Goal: Book appointment/travel/reservation

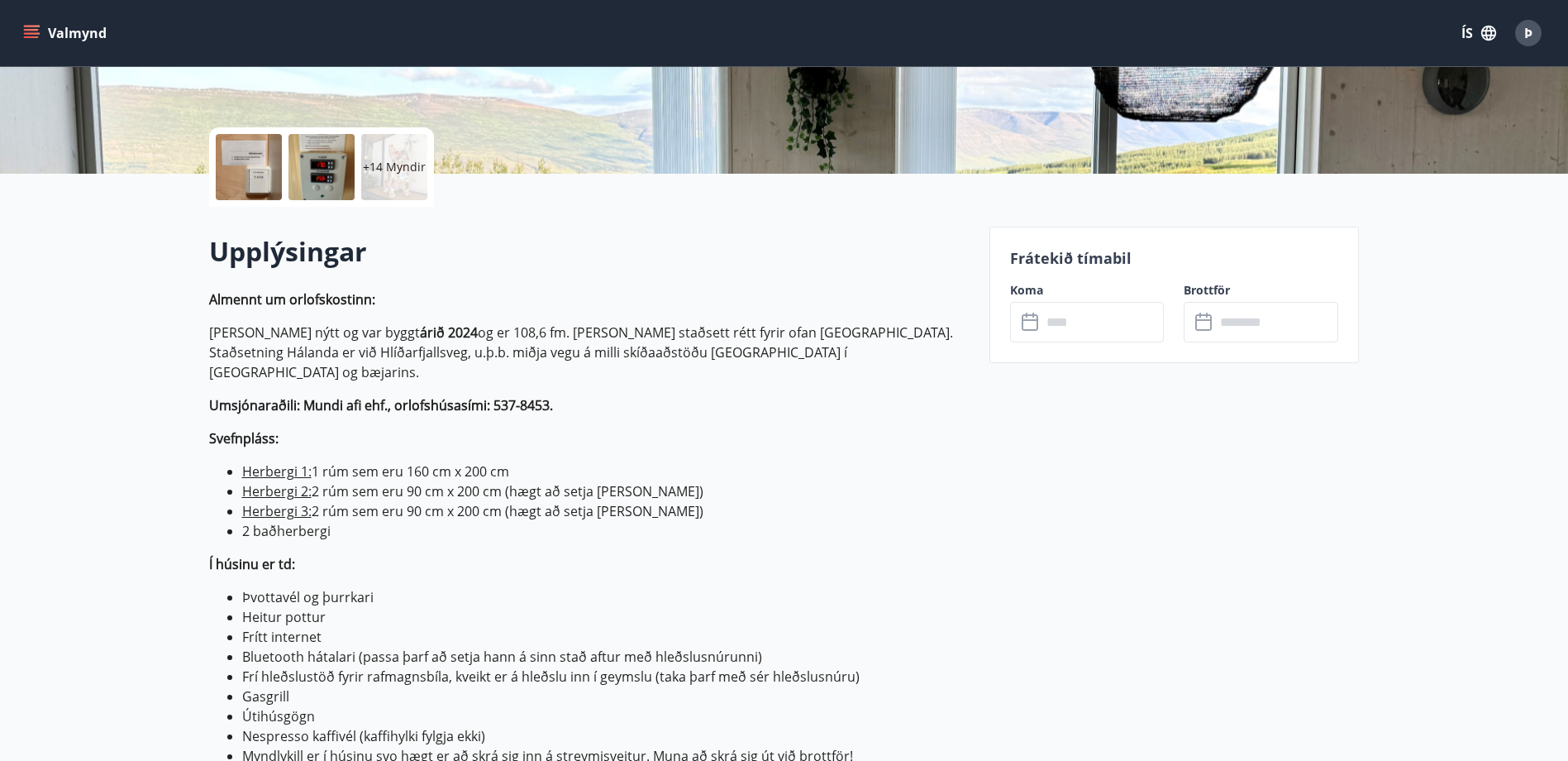
scroll to position [330, 0]
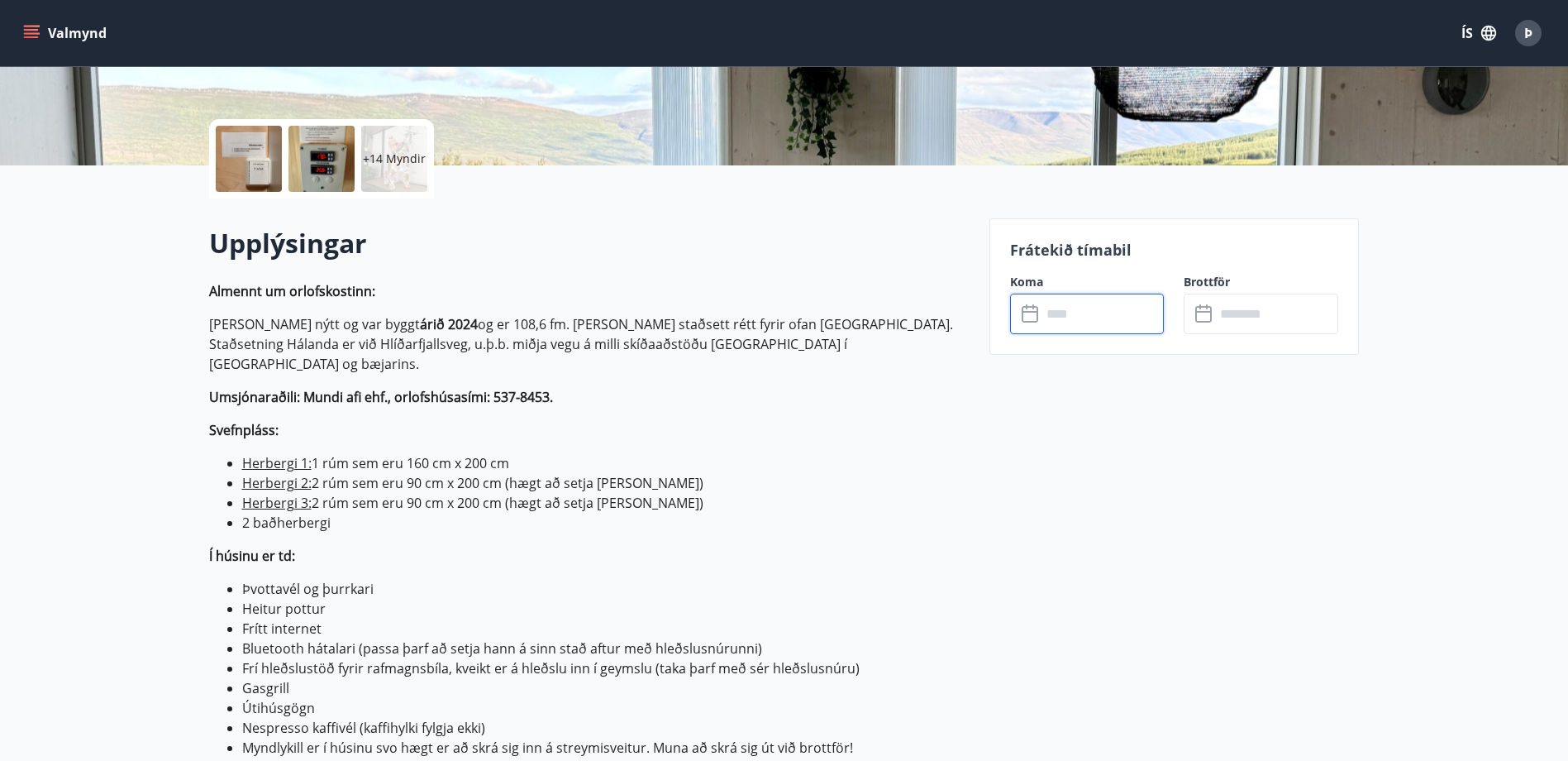
click at [1080, 308] on input "text" at bounding box center [1103, 314] width 123 height 40
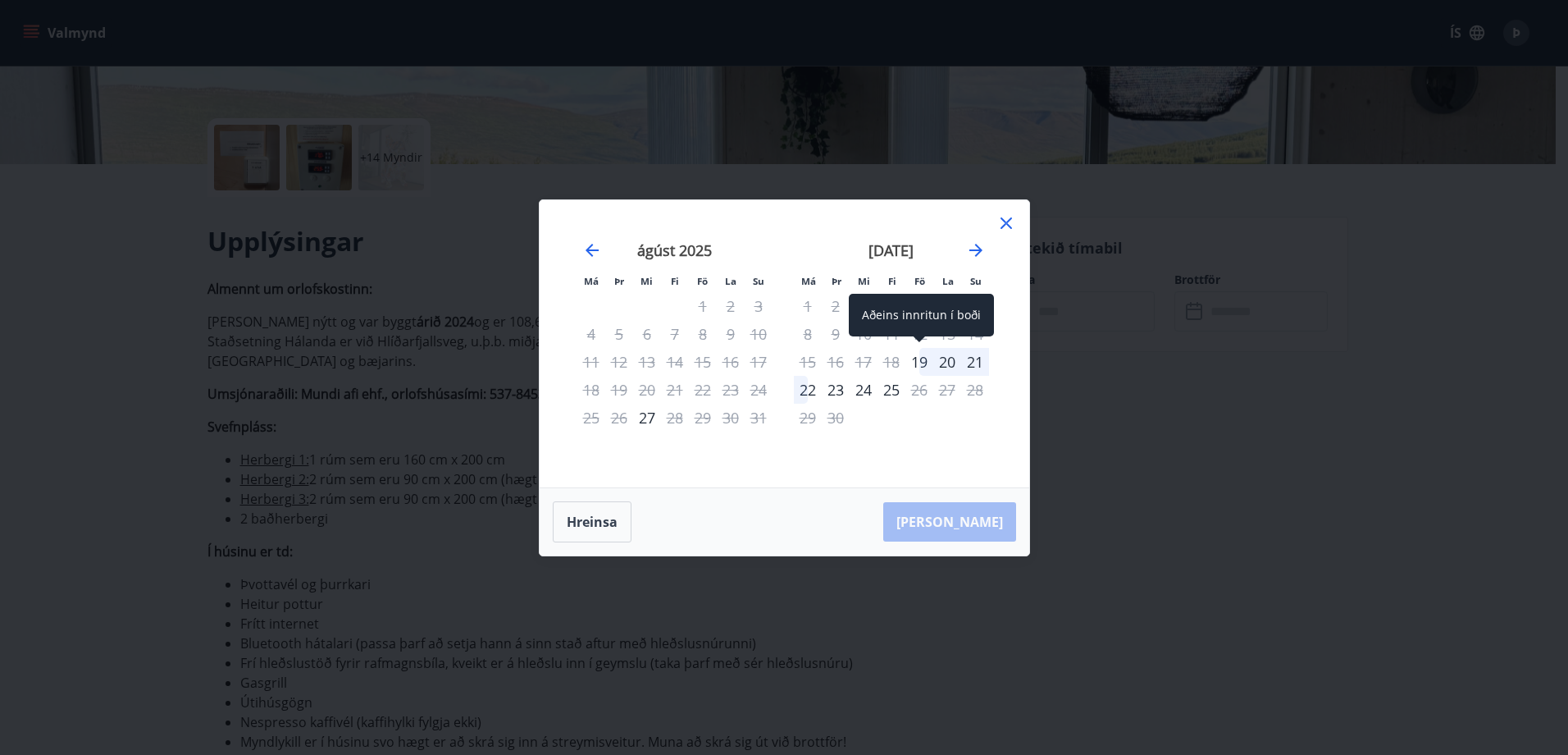
click at [919, 362] on div "19" at bounding box center [920, 362] width 28 height 28
click at [802, 391] on div "22" at bounding box center [808, 390] width 28 height 28
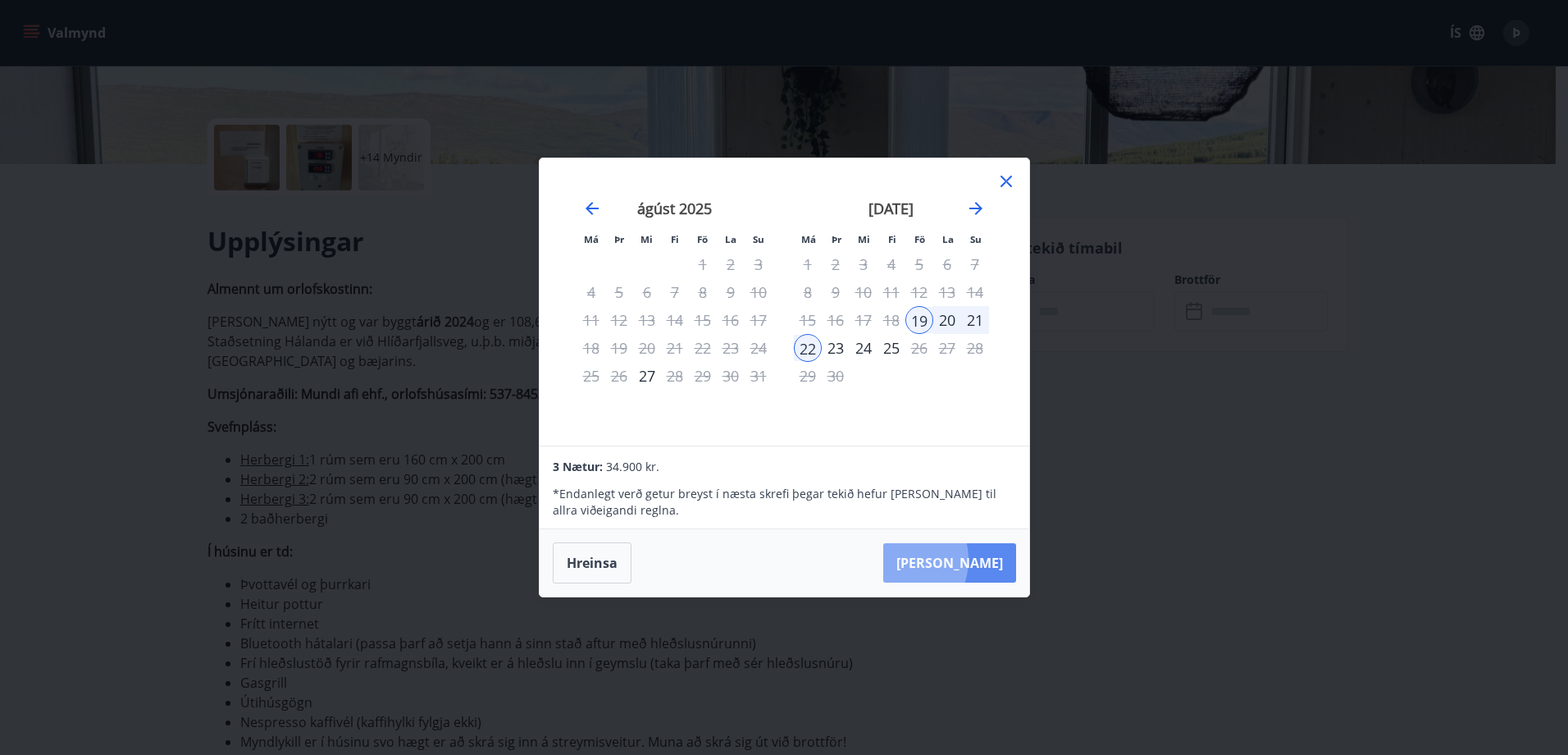
click at [951, 560] on button "[PERSON_NAME]" at bounding box center [950, 562] width 132 height 39
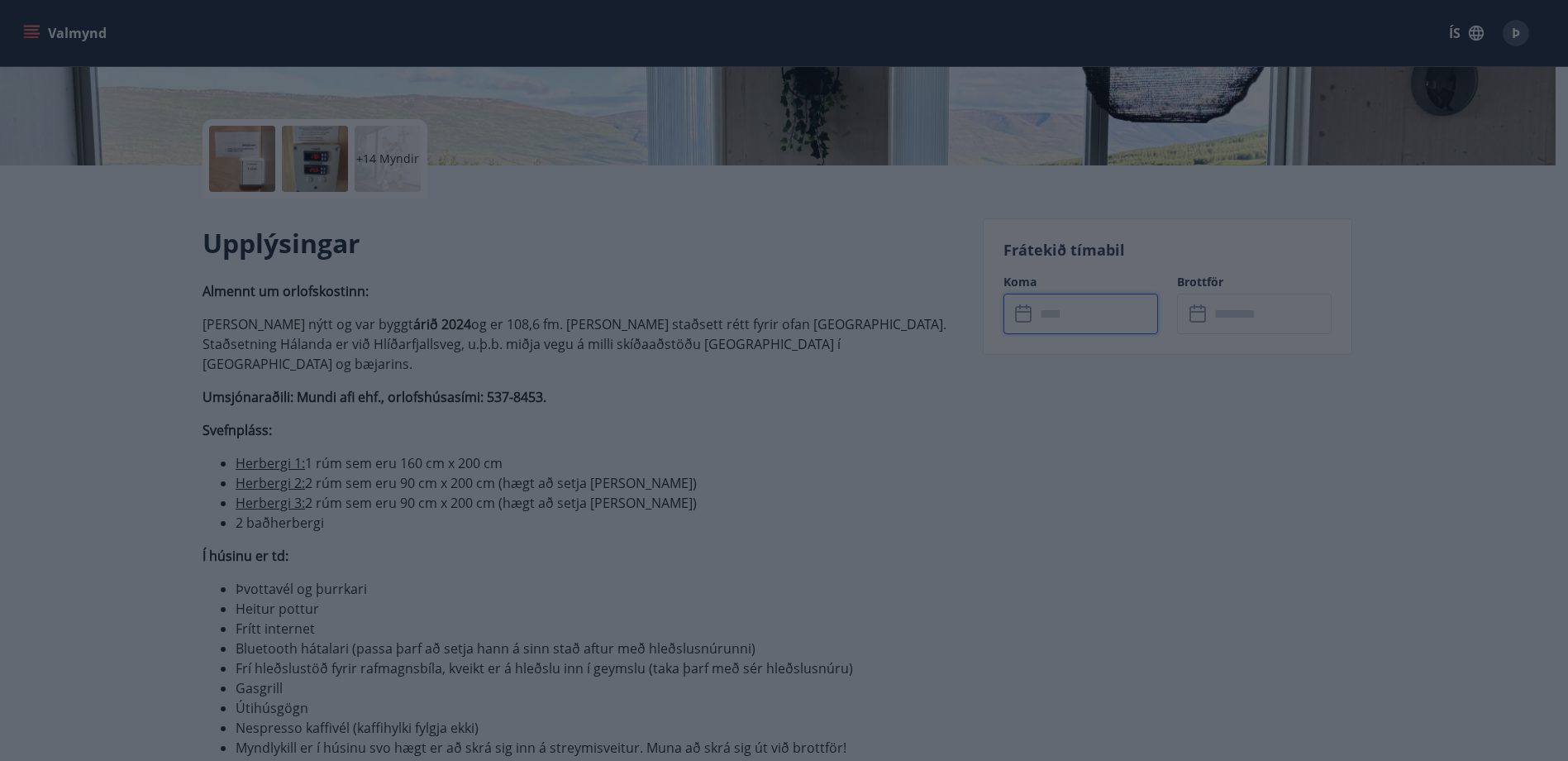
type input "******"
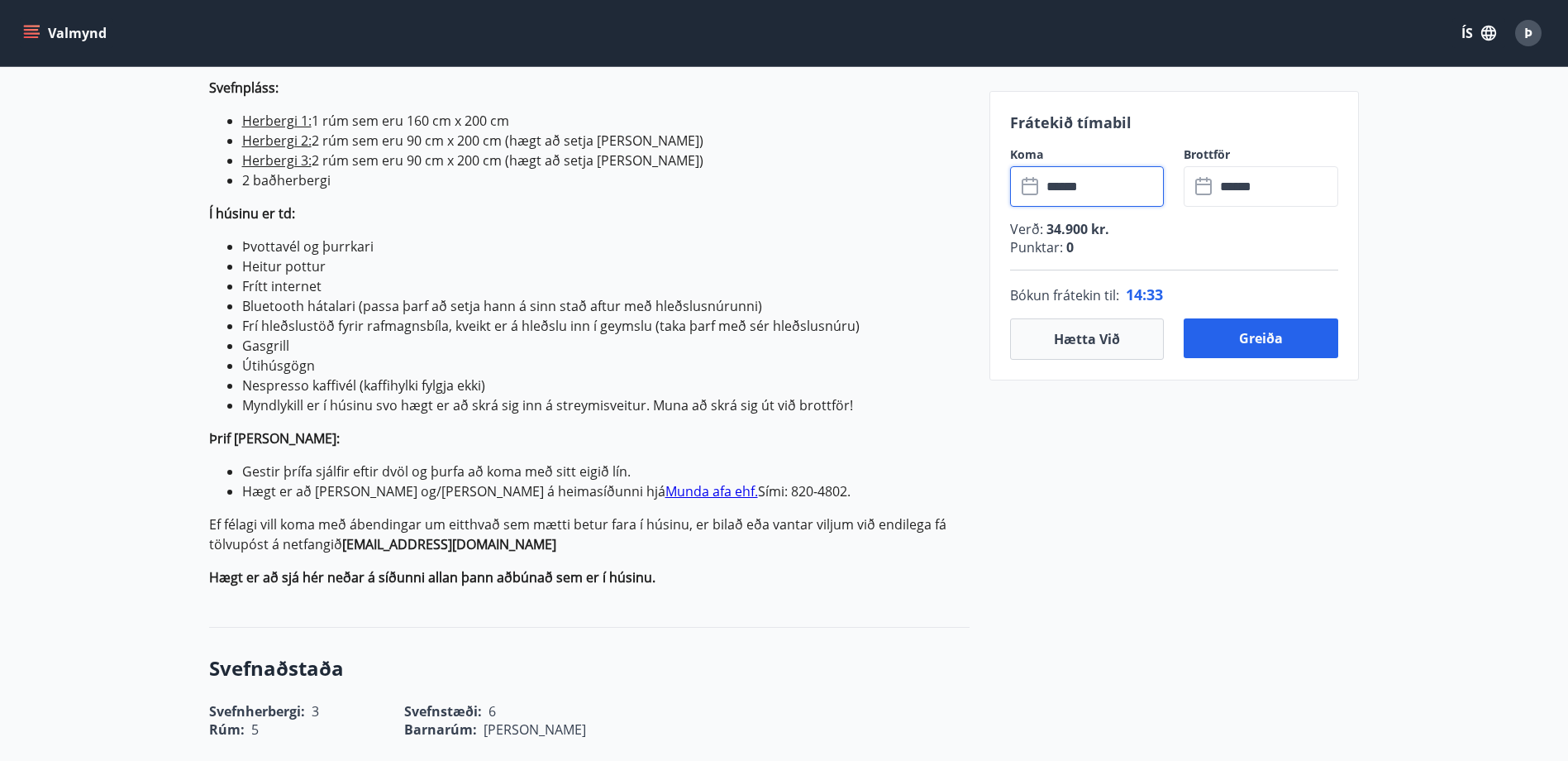
scroll to position [662, 0]
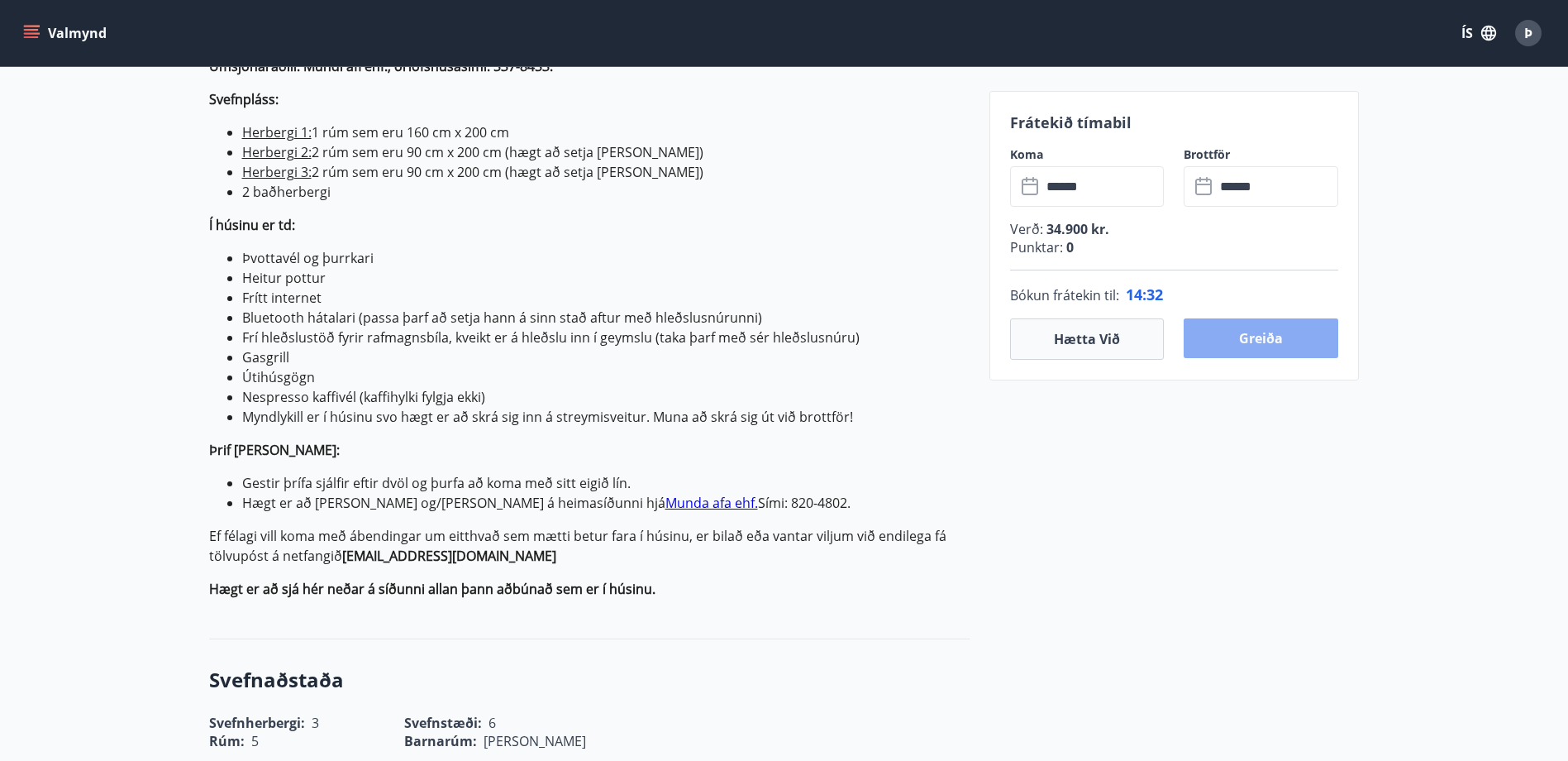
click at [1292, 345] on button "Greiða" at bounding box center [1261, 337] width 155 height 40
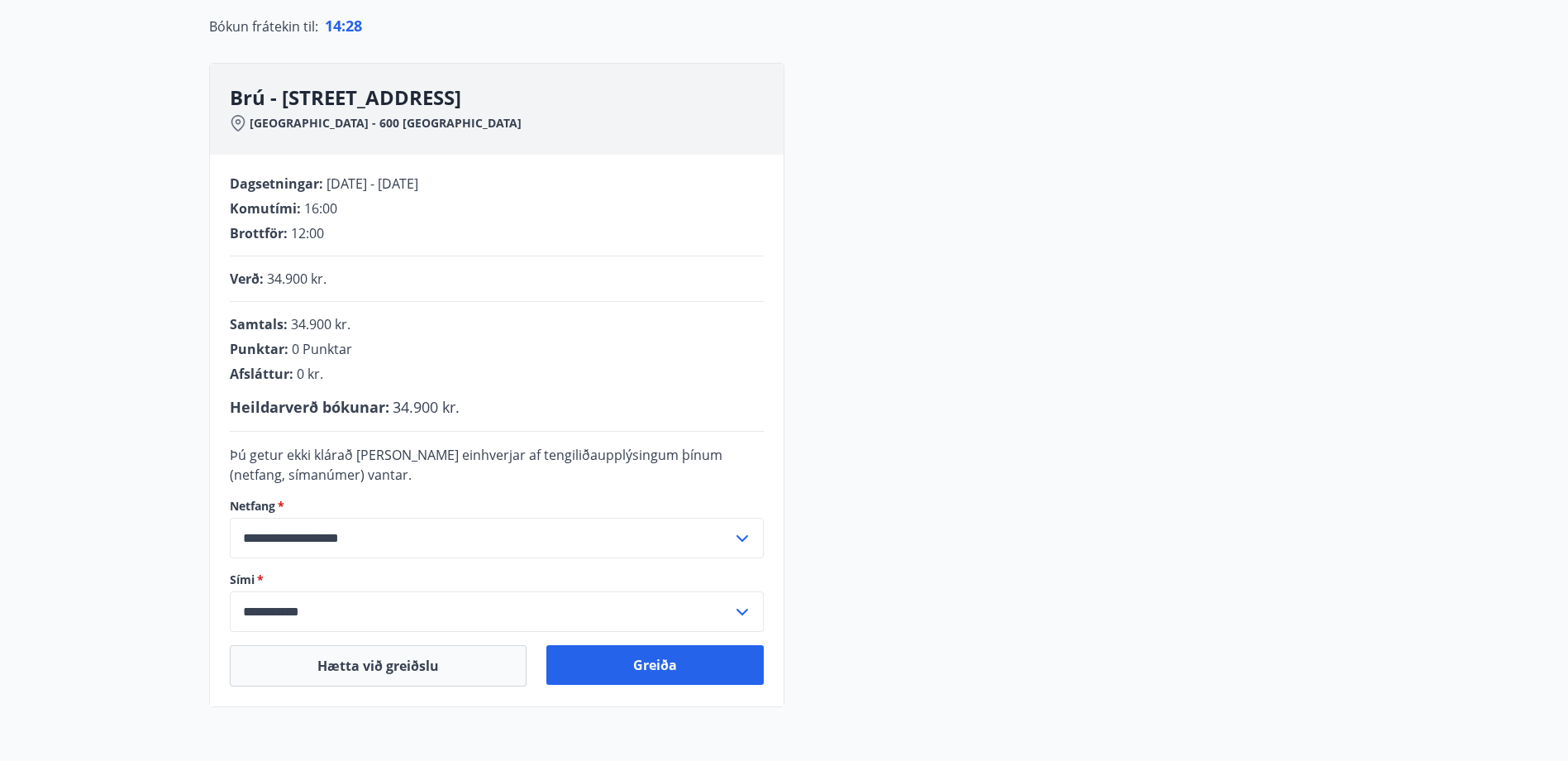
scroll to position [333, 0]
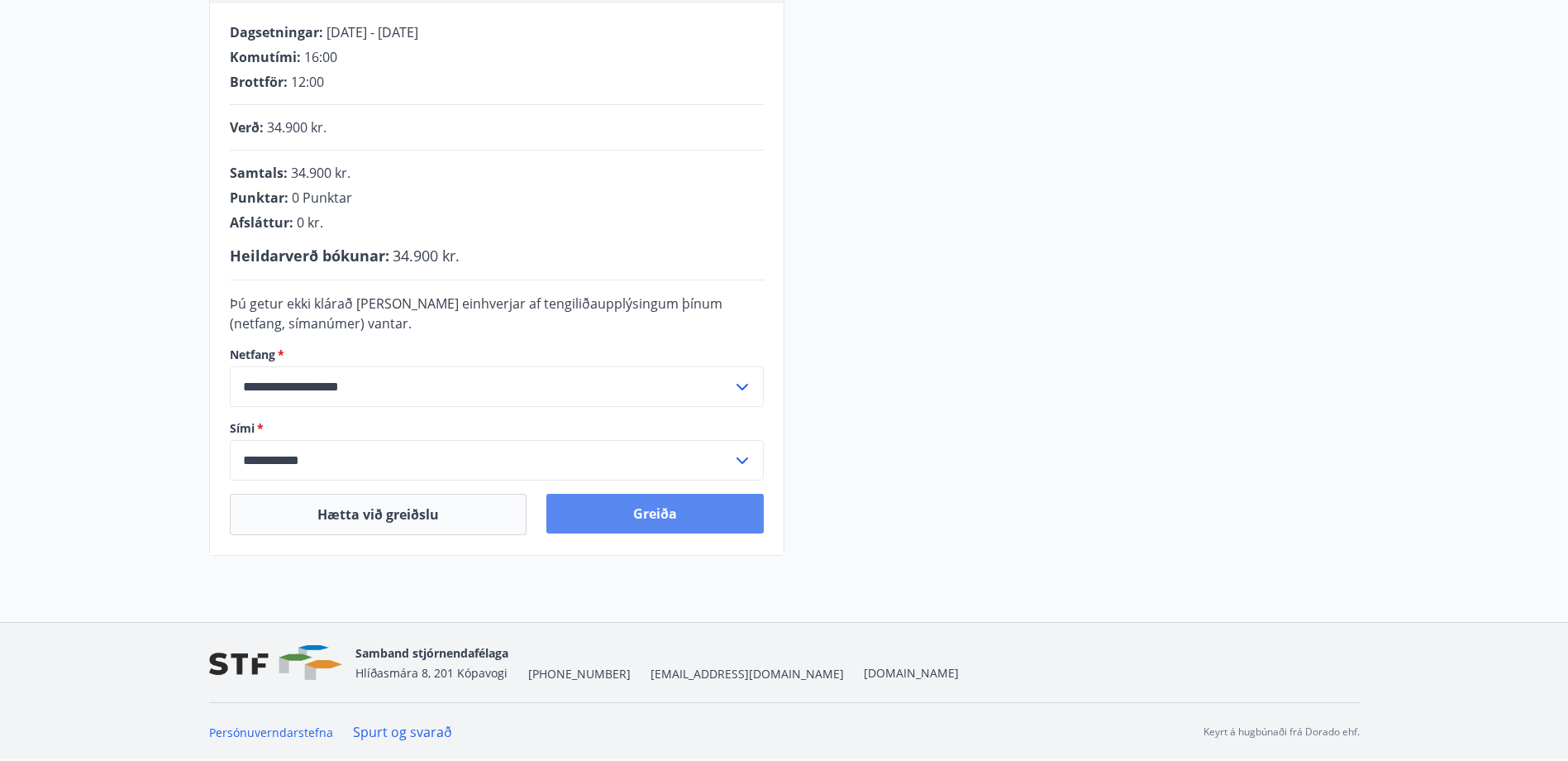
click at [628, 521] on button "Greiða" at bounding box center [654, 513] width 217 height 40
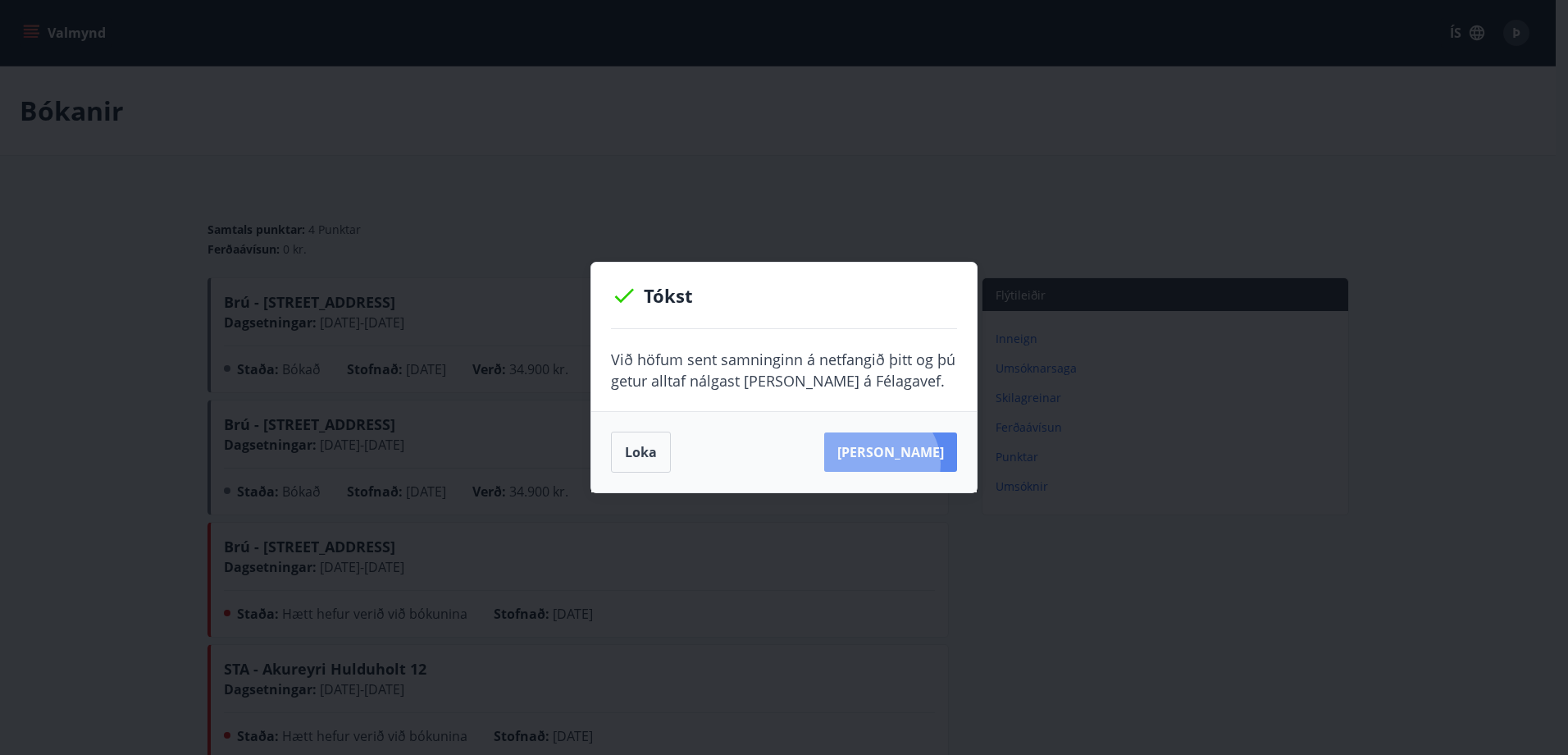
click at [905, 464] on button "[PERSON_NAME]" at bounding box center [891, 452] width 132 height 39
click at [633, 458] on button "Loka" at bounding box center [641, 452] width 60 height 41
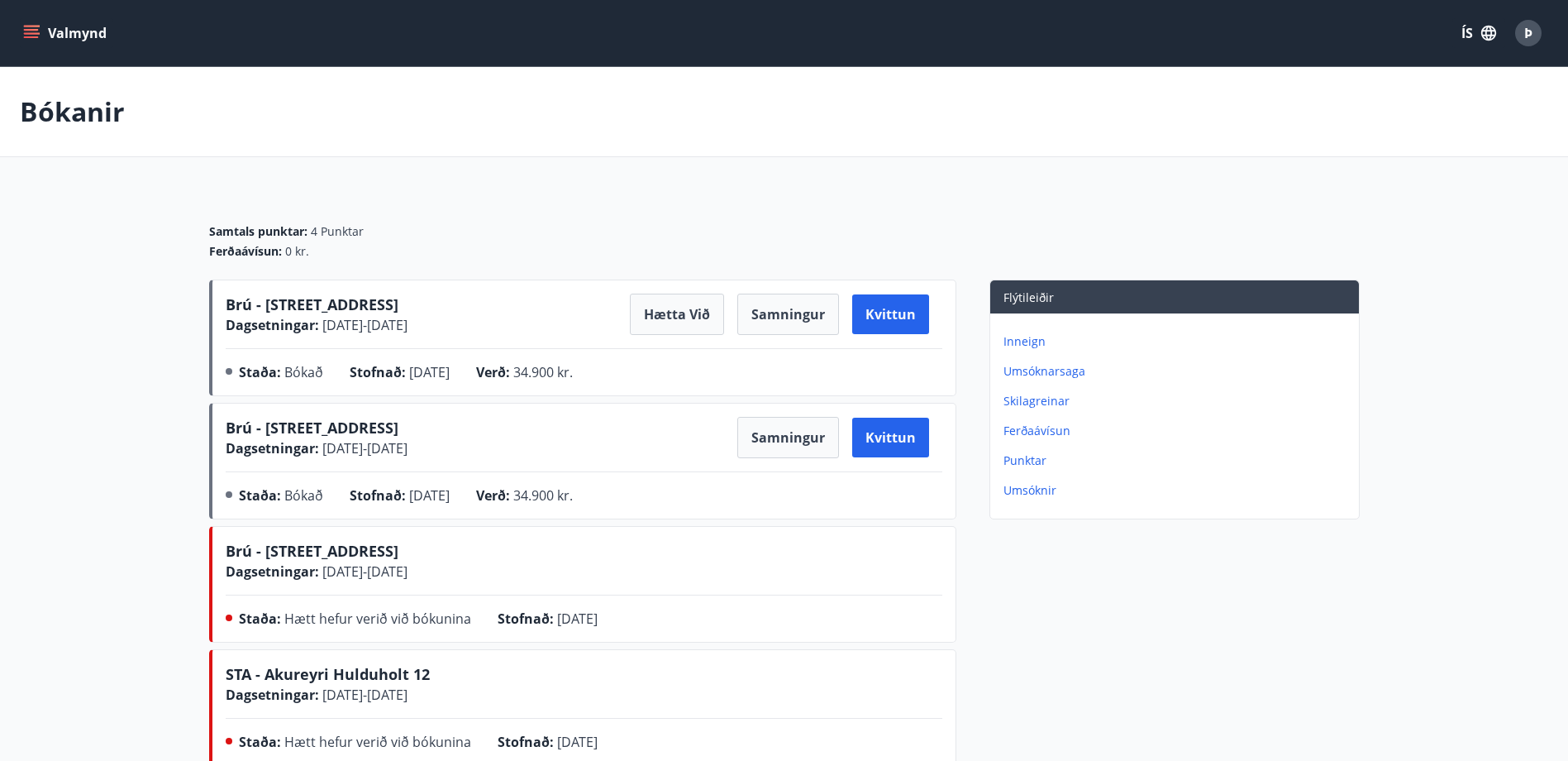
scroll to position [83, 0]
